Goal: Navigation & Orientation: Find specific page/section

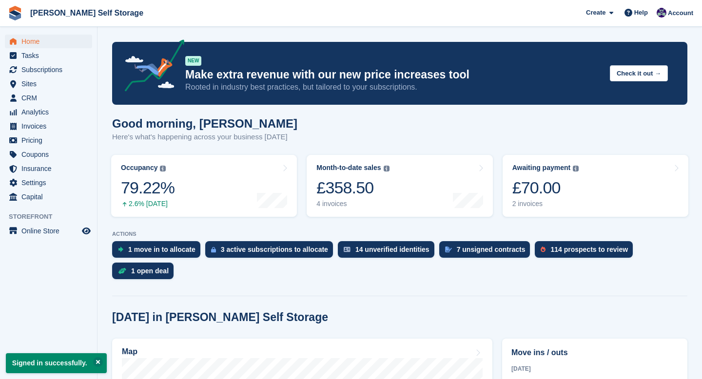
click at [51, 168] on span "Insurance" at bounding box center [50, 169] width 58 height 14
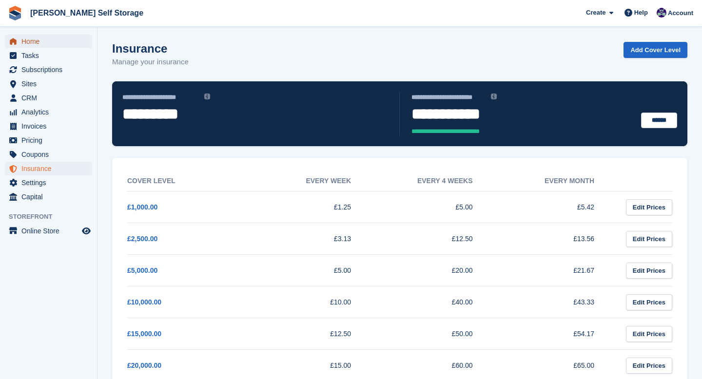
click at [21, 41] on link "Home" at bounding box center [48, 42] width 87 height 14
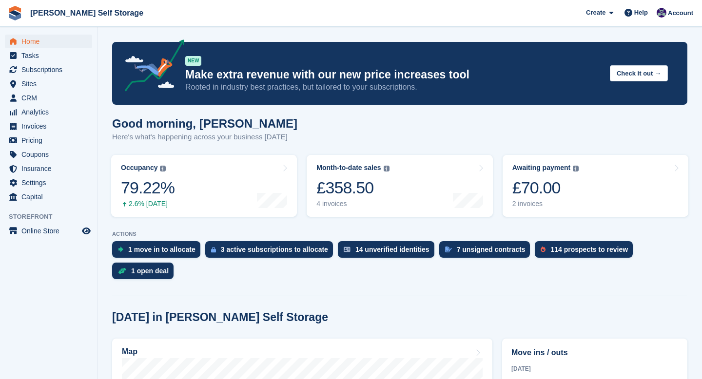
click at [640, 60] on div "NEW Make extra revenue with our new price increases tool Rooted in industry bes…" at bounding box center [426, 73] width 483 height 39
click at [638, 75] on button "Check it out →" at bounding box center [639, 73] width 58 height 16
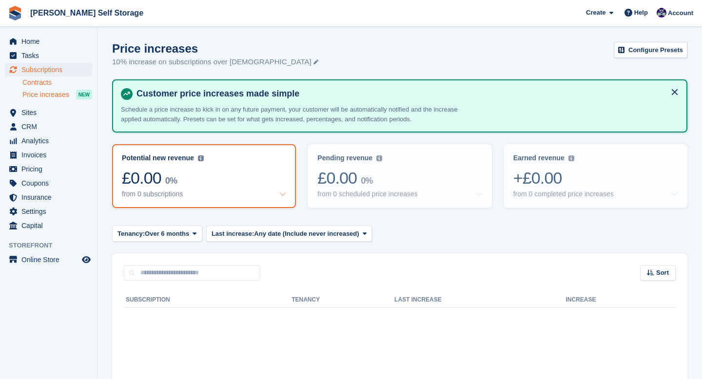
click at [32, 84] on link "Contracts" at bounding box center [57, 82] width 70 height 9
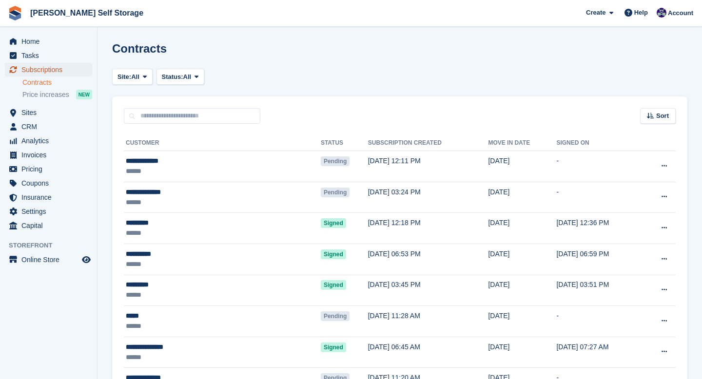
click at [35, 72] on span "Subscriptions" at bounding box center [50, 70] width 58 height 14
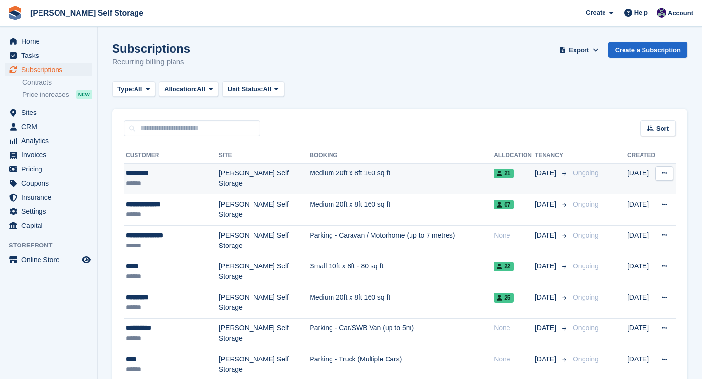
click at [238, 184] on td "[PERSON_NAME] Self Storage" at bounding box center [264, 178] width 91 height 31
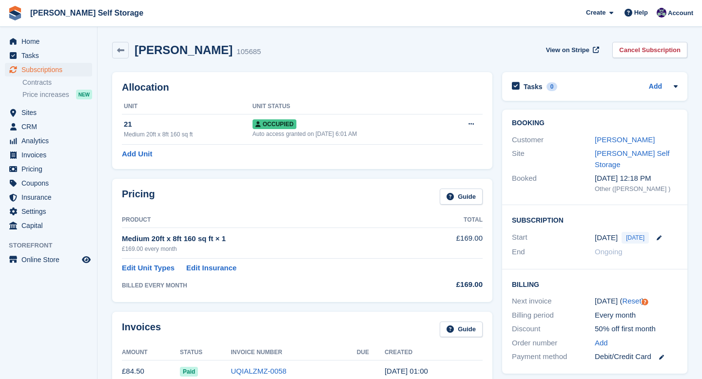
click at [178, 49] on h2 "[PERSON_NAME]" at bounding box center [184, 49] width 98 height 13
click at [47, 38] on span "Home" at bounding box center [50, 42] width 58 height 14
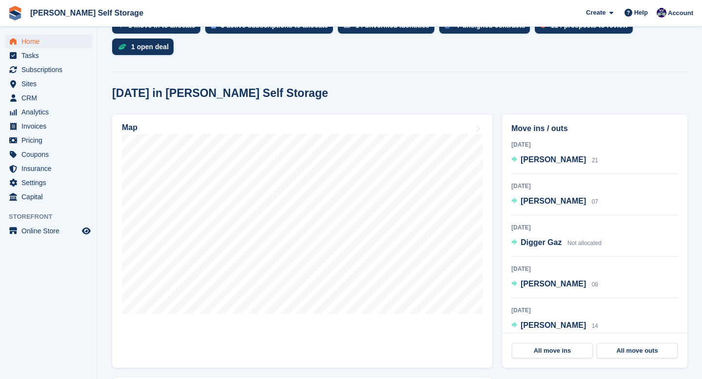
scroll to position [230, 0]
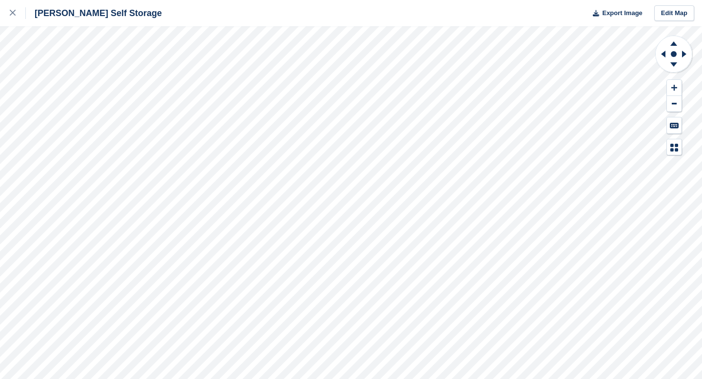
click at [115, 73] on div "[PERSON_NAME] Self Storage Export Image Edit Map" at bounding box center [351, 189] width 702 height 379
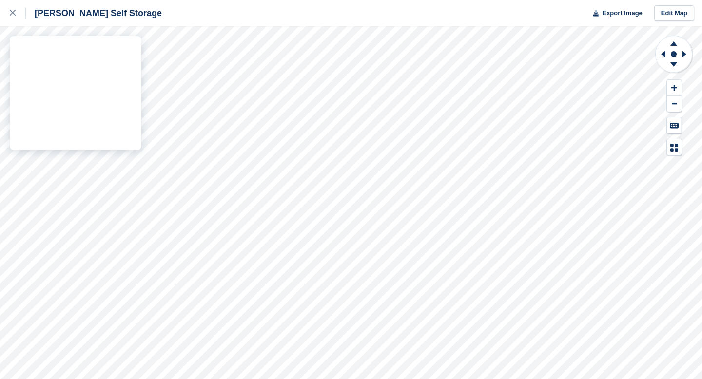
click at [86, 79] on div "[PERSON_NAME] Self Storage Export Image Edit Map" at bounding box center [351, 189] width 702 height 379
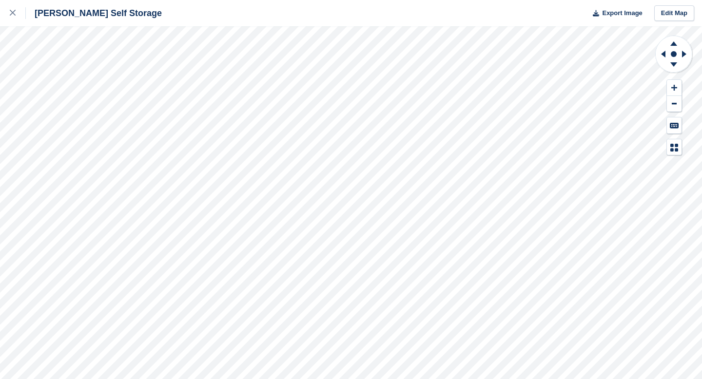
click at [54, 87] on div "[PERSON_NAME] Self Storage Export Image Edit Map" at bounding box center [351, 189] width 702 height 379
click at [34, 86] on div "[PERSON_NAME] Self Storage Export Image Edit Map" at bounding box center [351, 189] width 702 height 379
click at [13, 14] on icon at bounding box center [13, 13] width 6 height 6
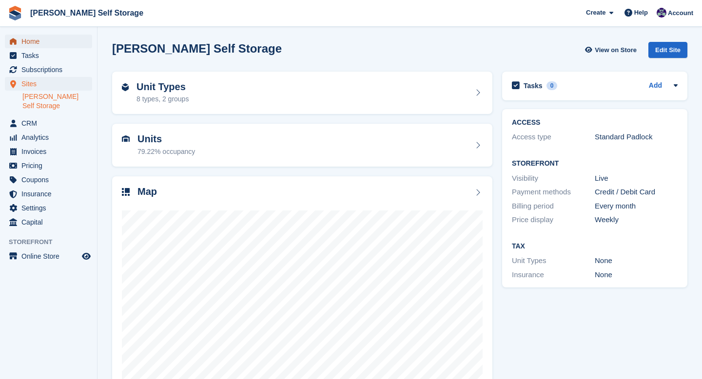
click at [30, 37] on span "Home" at bounding box center [50, 42] width 58 height 14
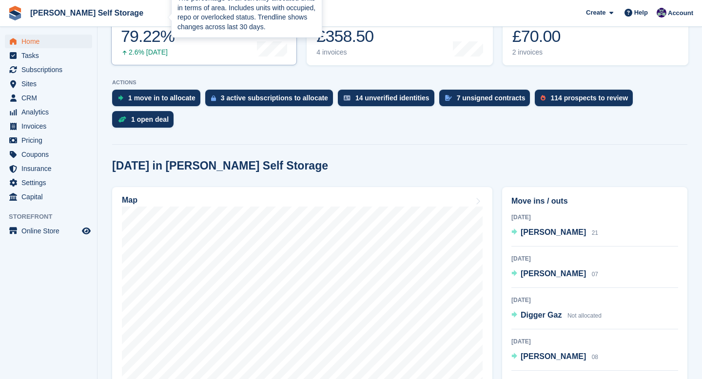
scroll to position [216, 0]
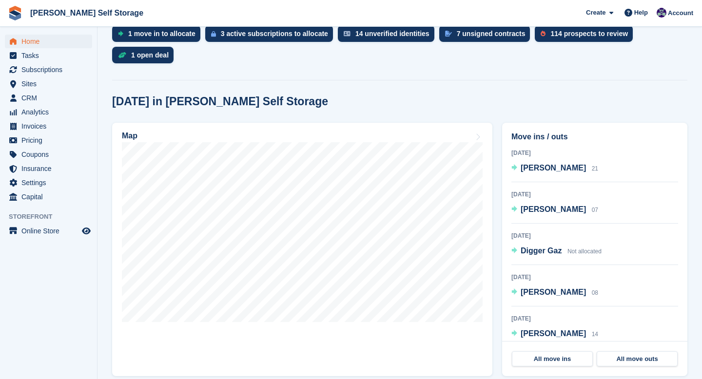
click at [375, 85] on section "NEW Make extra revenue with our new price increases tool Rooted in industry bes…" at bounding box center [399, 244] width 604 height 920
click at [34, 56] on span "Tasks" at bounding box center [50, 56] width 58 height 14
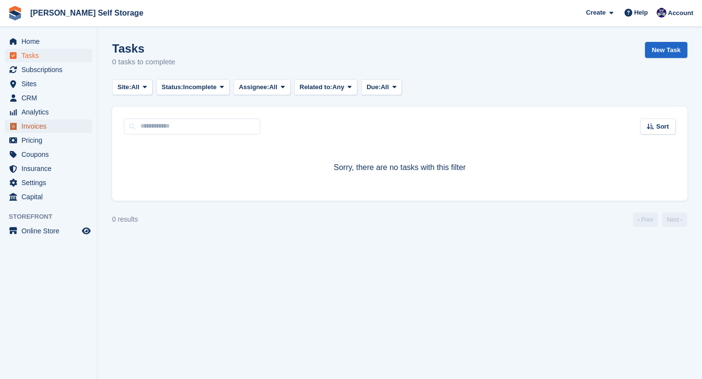
click at [39, 125] on span "Invoices" at bounding box center [50, 126] width 58 height 14
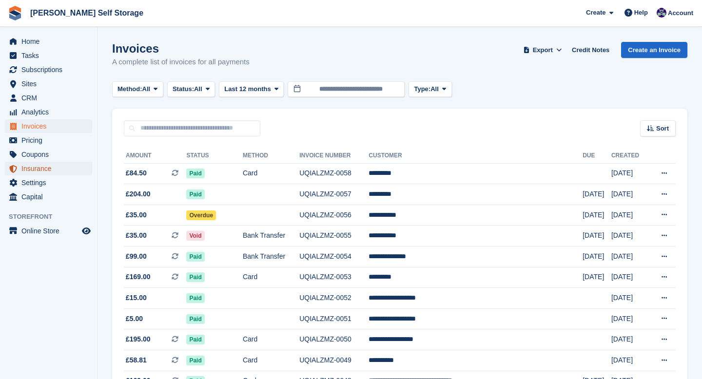
click at [43, 165] on span "Insurance" at bounding box center [50, 169] width 58 height 14
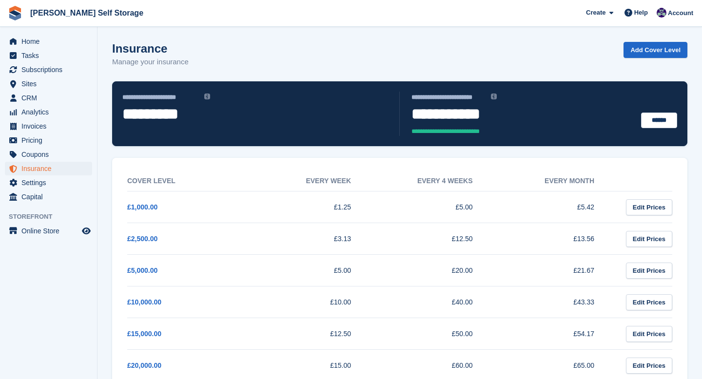
scroll to position [27, 0]
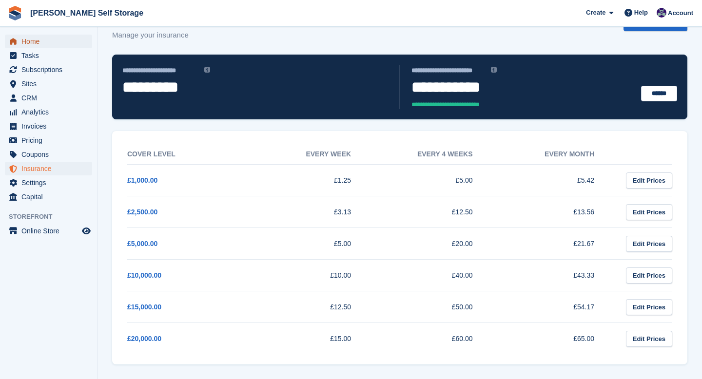
click at [42, 40] on span "Home" at bounding box center [50, 42] width 58 height 14
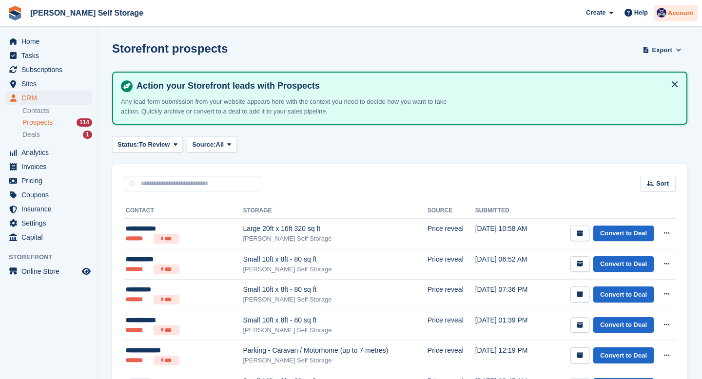
click at [681, 18] on div "Account" at bounding box center [675, 13] width 43 height 17
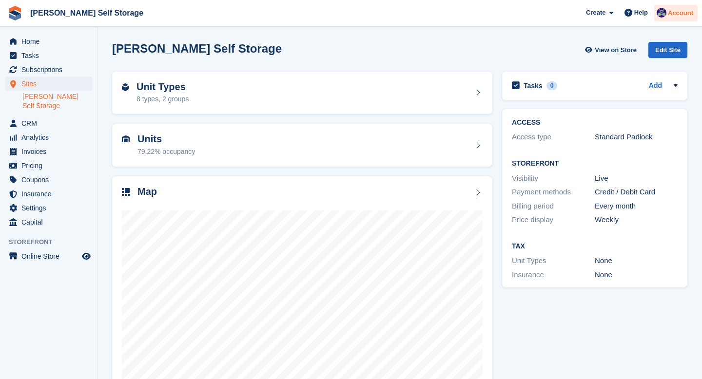
click at [681, 13] on span "Account" at bounding box center [680, 13] width 25 height 10
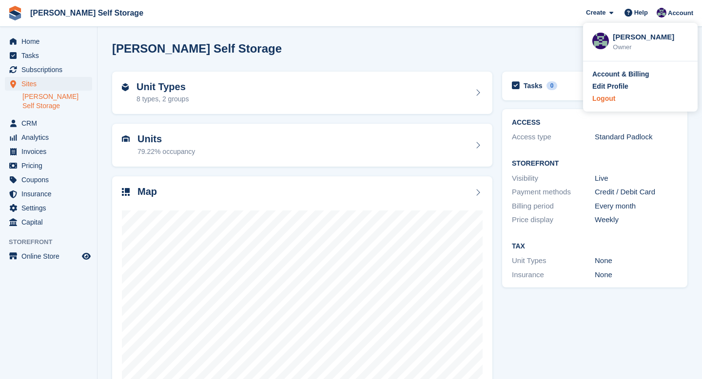
click at [607, 101] on div "Logout" at bounding box center [603, 99] width 23 height 10
